Goal: Complete application form

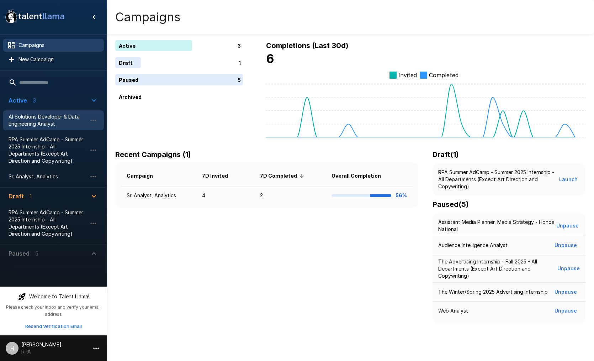
click at [44, 118] on span "AI Solutions Developer & Data Engineering Analyst" at bounding box center [48, 120] width 78 height 14
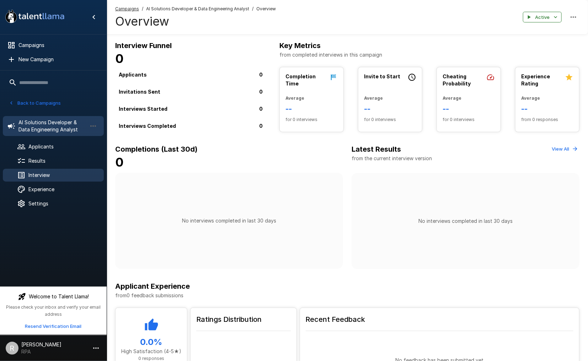
click at [76, 175] on span "Interview" at bounding box center [63, 174] width 70 height 7
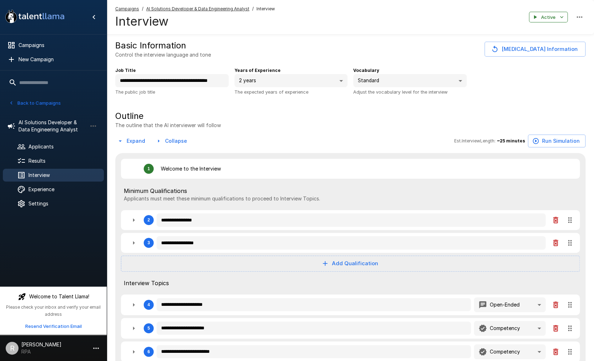
type textarea "*"
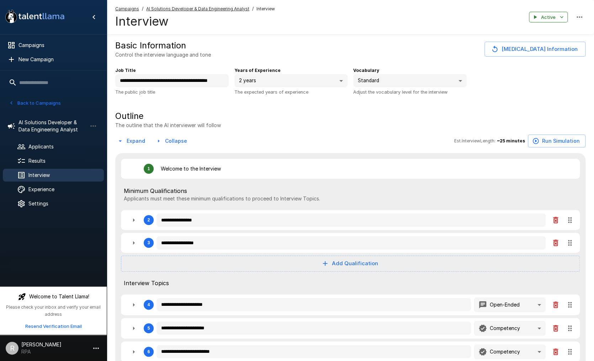
type textarea "*"
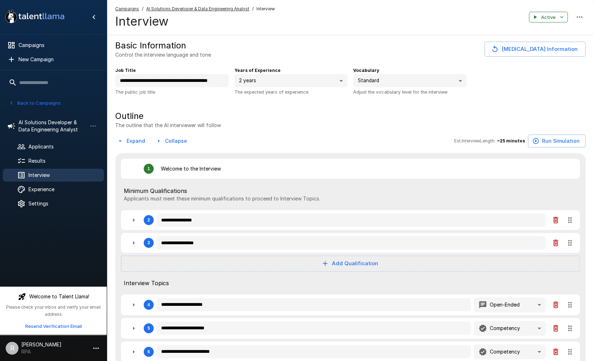
type textarea "*"
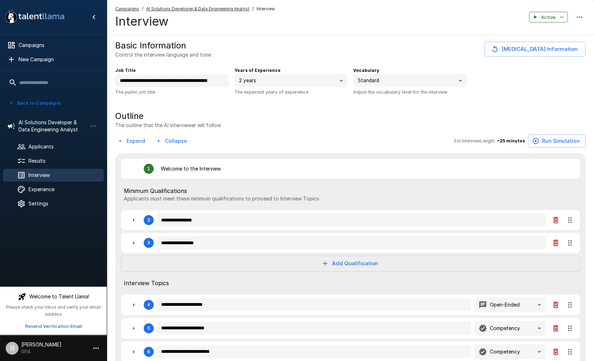
type textarea "*"
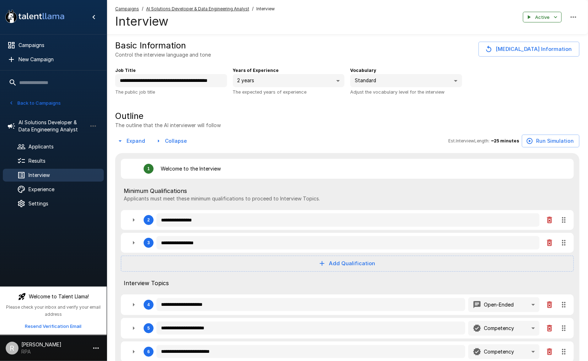
type textarea "*"
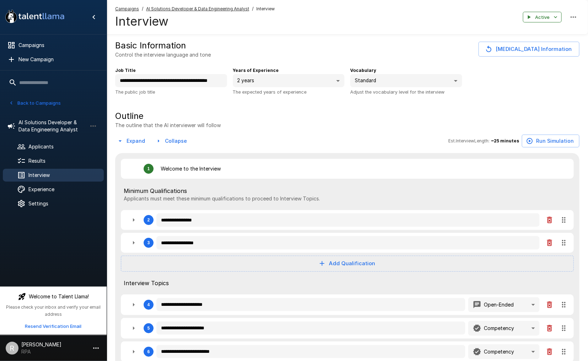
type textarea "*"
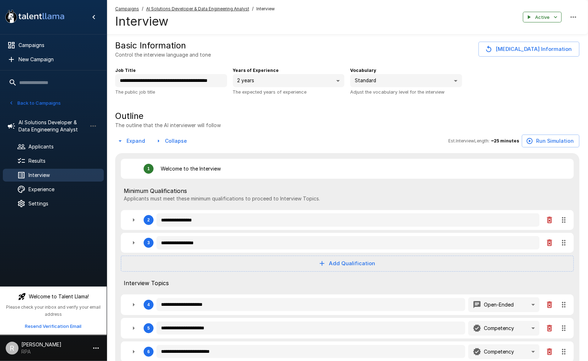
type textarea "*"
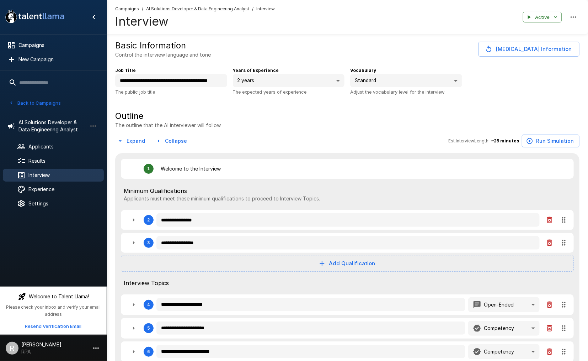
type textarea "*"
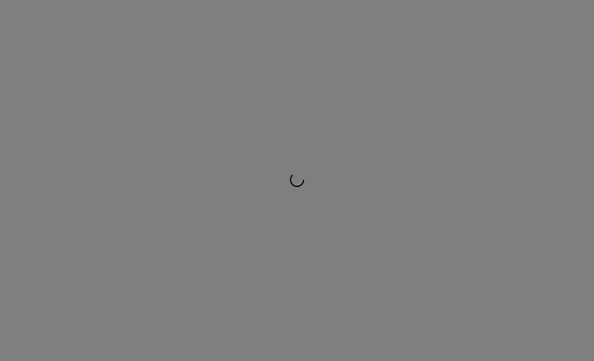
click at [20, 57] on div at bounding box center [297, 180] width 594 height 361
